Goal: Task Accomplishment & Management: Complete application form

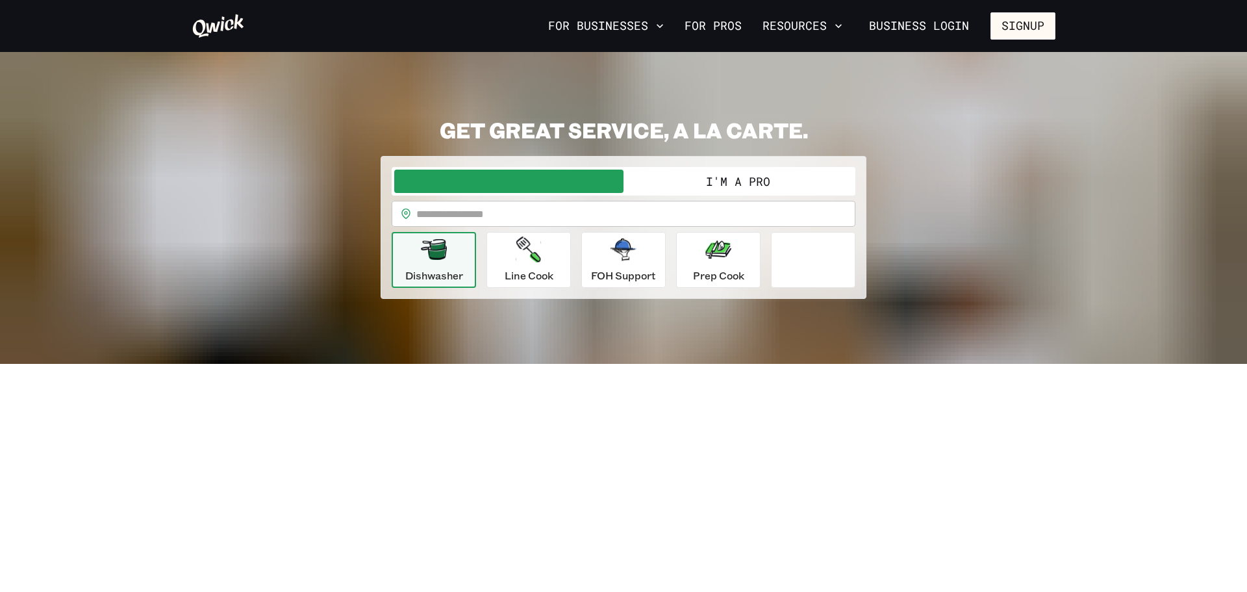
click at [534, 223] on input "text" at bounding box center [635, 214] width 439 height 26
type input "*****"
click at [580, 190] on span "button" at bounding box center [508, 181] width 229 height 23
click at [704, 178] on button "I'm a Pro" at bounding box center [738, 181] width 229 height 23
click at [463, 279] on p "Dishwasher" at bounding box center [434, 276] width 58 height 16
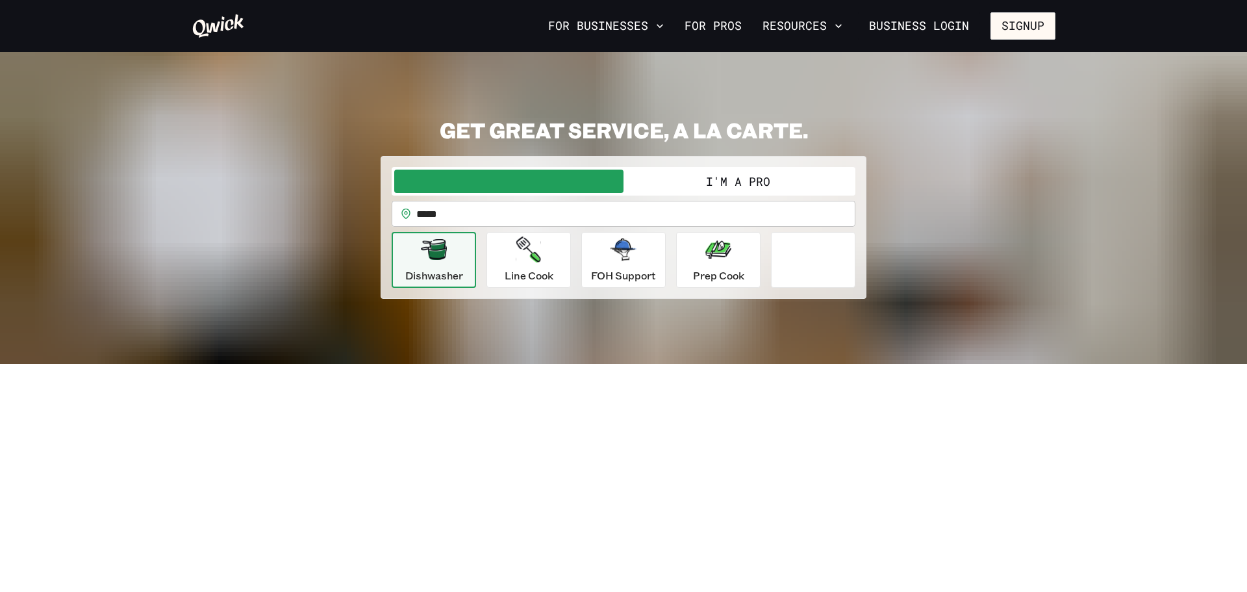
click at [697, 177] on button "I'm a Pro" at bounding box center [738, 181] width 229 height 23
drag, startPoint x: 576, startPoint y: 186, endPoint x: 778, endPoint y: 185, distance: 201.4
click at [778, 185] on div "I'm a Business I'm a Pro" at bounding box center [623, 181] width 459 height 23
click at [524, 257] on icon "button" at bounding box center [528, 249] width 25 height 26
click at [448, 266] on div "Dishwasher" at bounding box center [434, 259] width 58 height 47
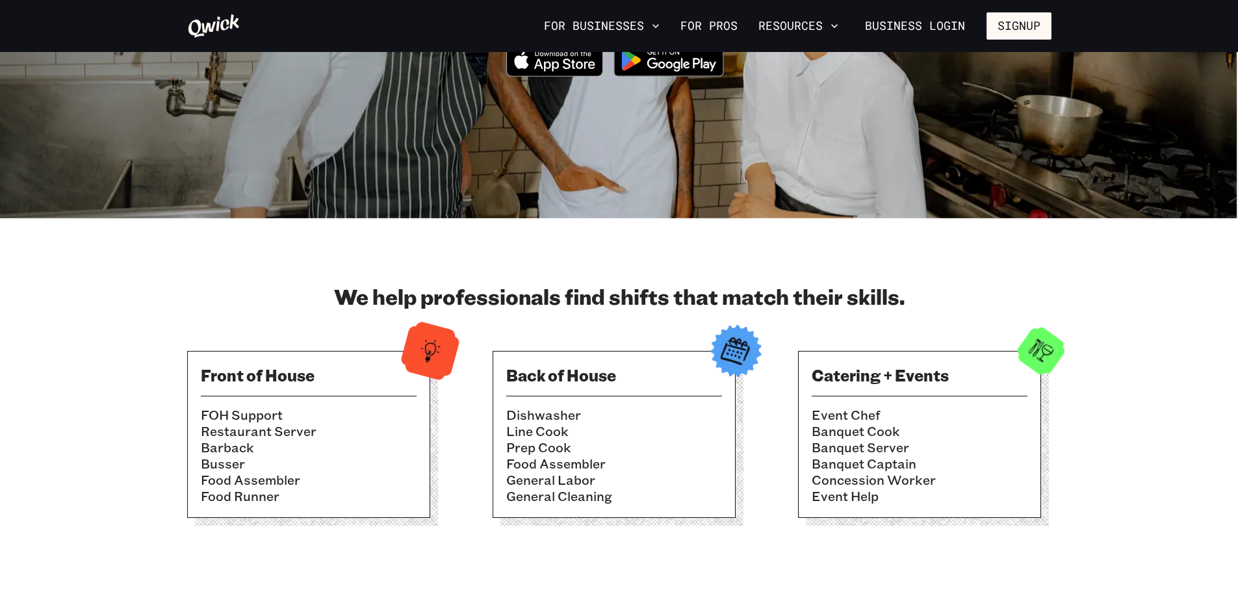
scroll to position [195, 0]
